Goal: Communication & Community: Participate in discussion

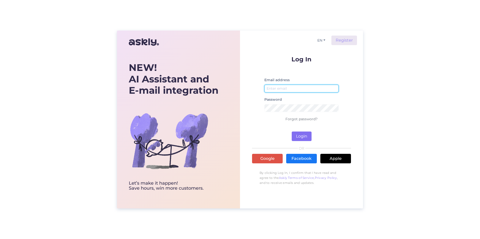
type input "[EMAIL_ADDRESS][PERSON_NAME][DOMAIN_NAME]"
click at [243, 136] on button "Login" at bounding box center [301, 137] width 20 height 10
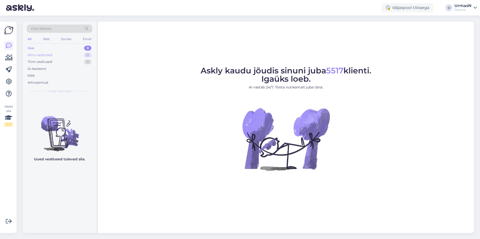
click at [44, 55] on div "Minu vestlused" at bounding box center [40, 55] width 25 height 5
click at [40, 63] on div "Tiimi vestlused" at bounding box center [40, 61] width 25 height 5
click at [38, 70] on div "AI Assistent" at bounding box center [37, 68] width 19 height 5
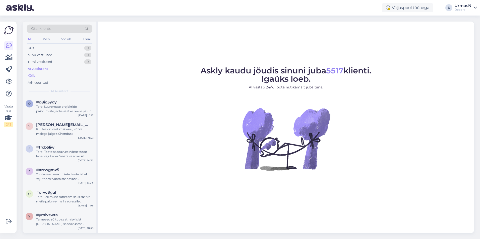
click at [35, 75] on div "Kõik" at bounding box center [60, 75] width 66 height 7
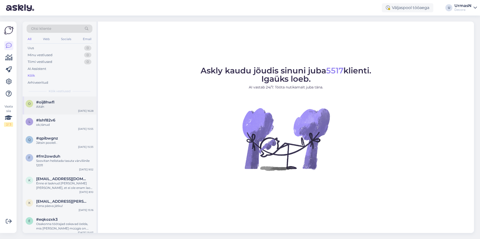
click at [59, 111] on div "o #oij8hwfl Aitäh [DATE] 16:28" at bounding box center [60, 106] width 74 height 18
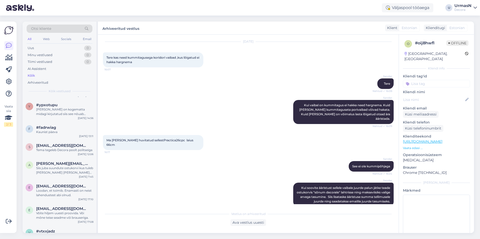
scroll to position [1380, 0]
click at [67, 152] on div "Tema tegeleb Decora poolt politseiga" at bounding box center [64, 149] width 57 height 5
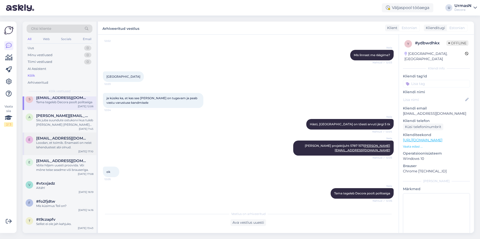
scroll to position [1430, 0]
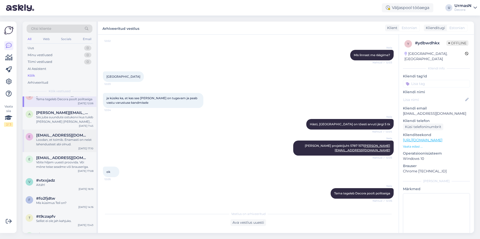
click at [54, 145] on div "Loodan, et toimib. Enamasti on neist lahendustest abi olnud." at bounding box center [64, 142] width 57 height 9
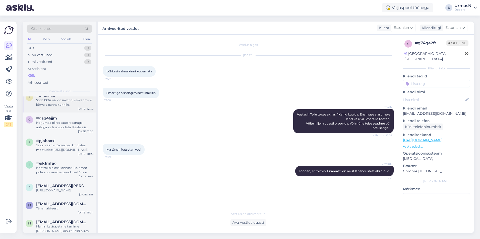
scroll to position [2433, 0]
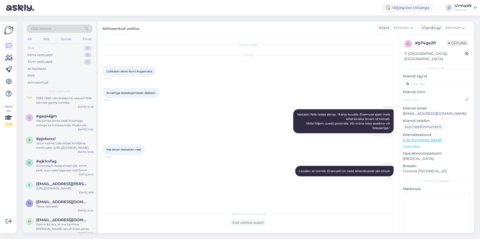
click at [36, 47] on div "Uus 0" at bounding box center [60, 48] width 66 height 7
